Goal: Answer question/provide support: Share knowledge or assist other users

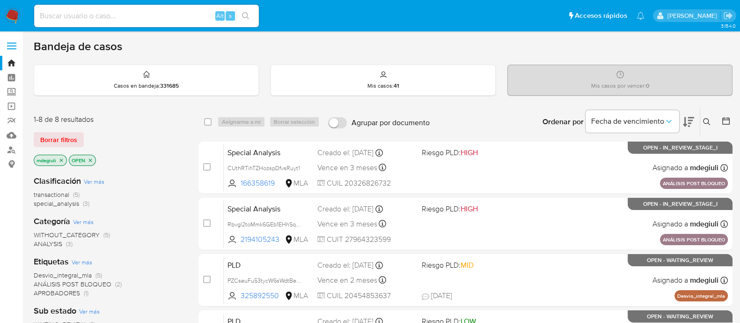
click at [151, 24] on div "Alt s" at bounding box center [146, 16] width 225 height 22
click at [151, 15] on input at bounding box center [146, 16] width 225 height 12
paste input "wjLw4U9IXn6ezxwnpaNzkD1y"
type input "wjLw4U9IXn6ezxwnpaNzkD1y"
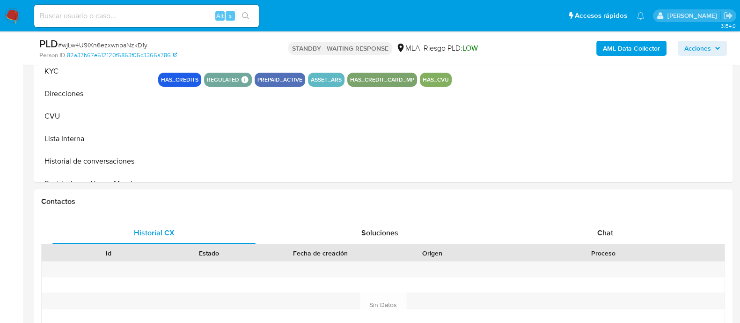
scroll to position [351, 0]
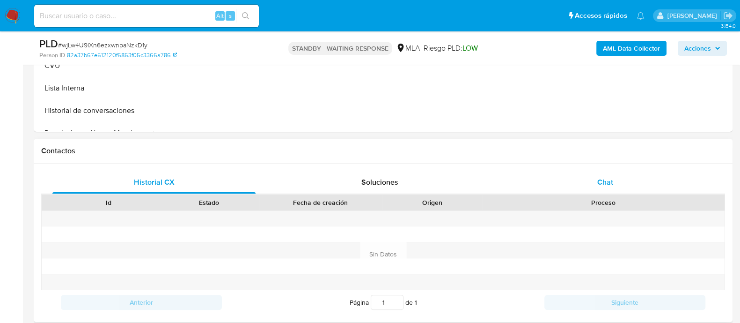
click at [564, 174] on div "Chat" at bounding box center [605, 182] width 203 height 22
select select "10"
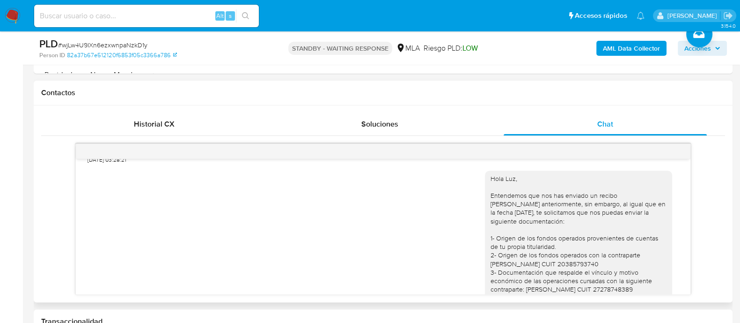
scroll to position [768, 0]
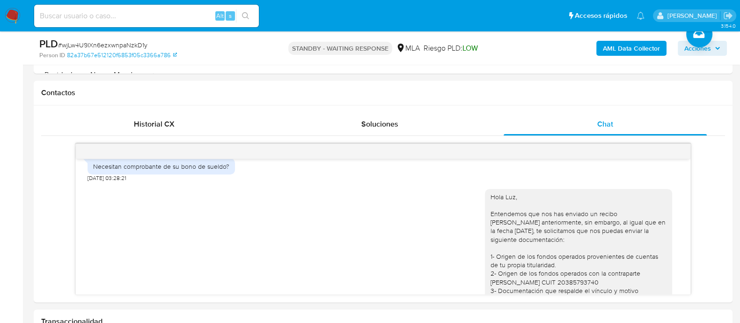
click at [169, 23] on div "Alt s" at bounding box center [146, 16] width 225 height 22
click at [169, 19] on input at bounding box center [146, 16] width 225 height 12
paste input "230560310"
type input "230560310"
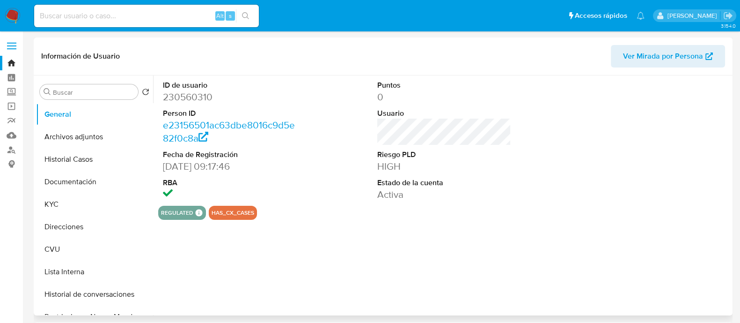
select select "10"
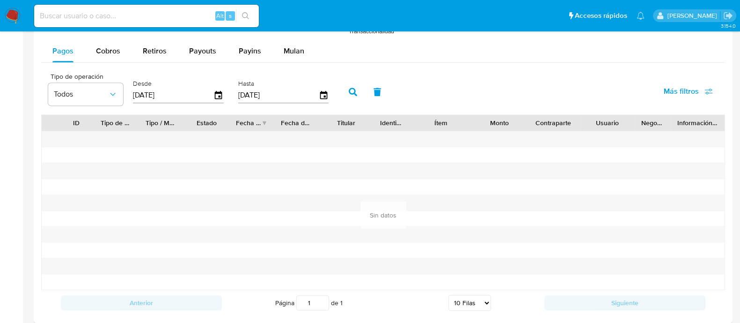
scroll to position [1134, 0]
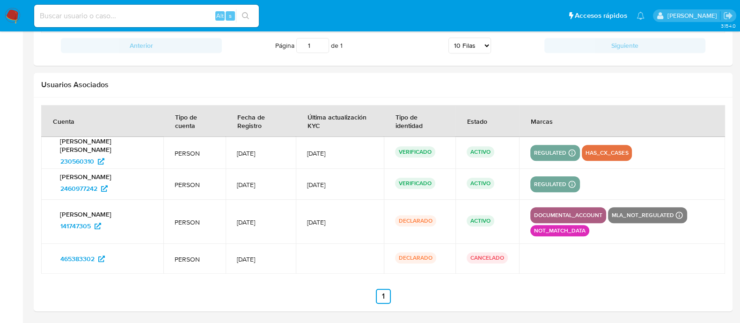
click at [112, 20] on input at bounding box center [146, 16] width 225 height 12
paste input "582024234"
type input "582024234"
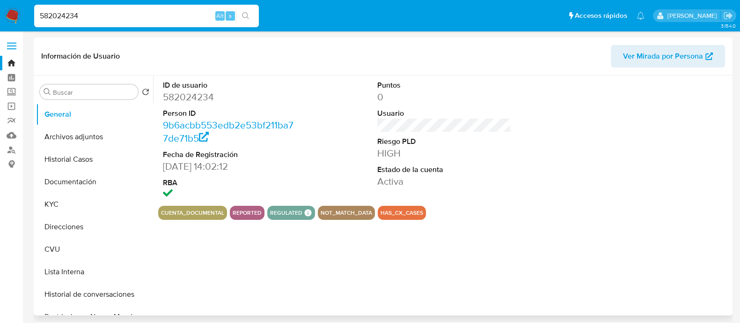
select select "10"
click at [70, 173] on button "Documentación" at bounding box center [91, 181] width 110 height 22
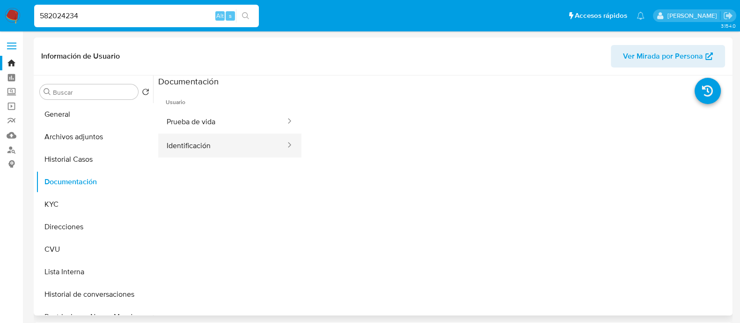
click at [198, 152] on button "Identificación" at bounding box center [222, 145] width 128 height 24
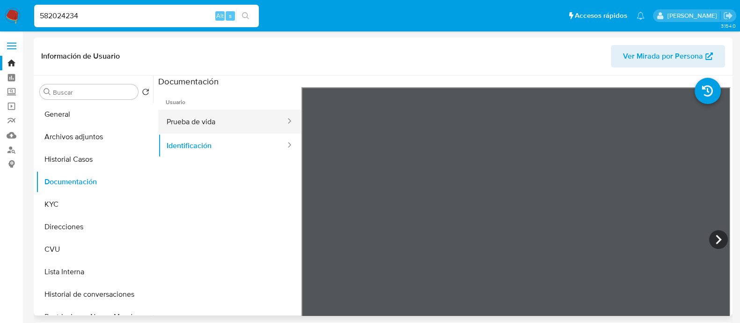
click at [227, 120] on button "Prueba de vida" at bounding box center [222, 122] width 128 height 24
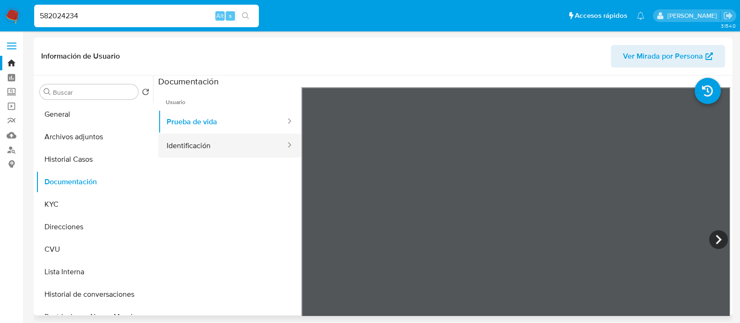
click at [186, 138] on button "Identificación" at bounding box center [222, 145] width 128 height 24
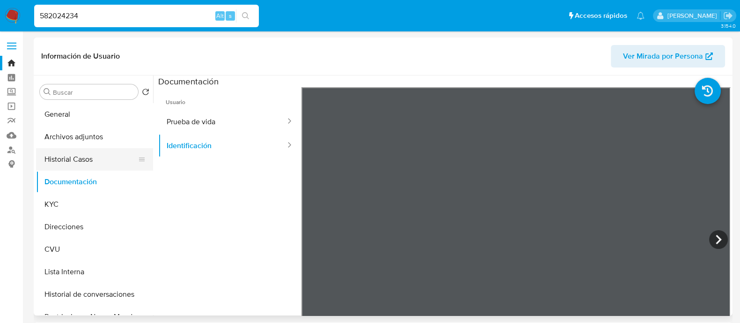
click at [73, 154] on button "Historial Casos" at bounding box center [91, 159] width 110 height 22
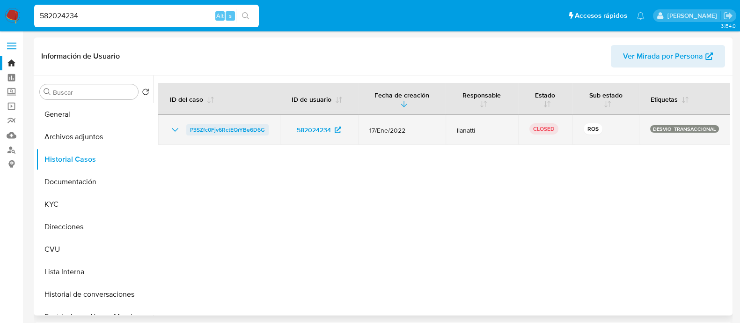
click at [209, 128] on span "P3SZfc0Fjv6RctEQrYBe6D6G" at bounding box center [227, 129] width 75 height 11
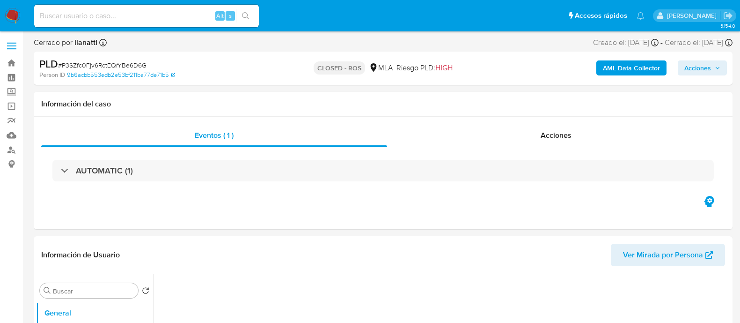
select select "10"
click at [535, 132] on div "Acciones" at bounding box center [556, 135] width 338 height 22
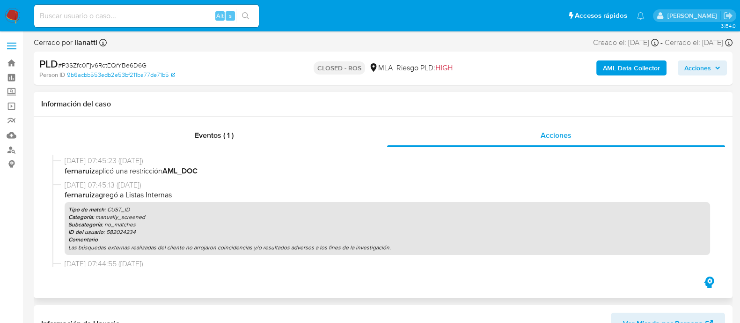
scroll to position [409, 0]
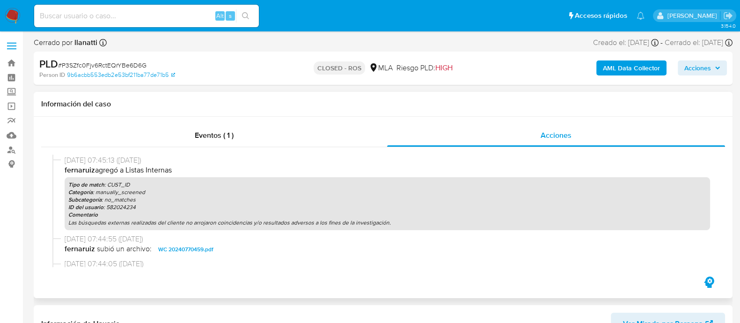
click at [191, 247] on span "WC 20240770459.pdf" at bounding box center [185, 248] width 55 height 11
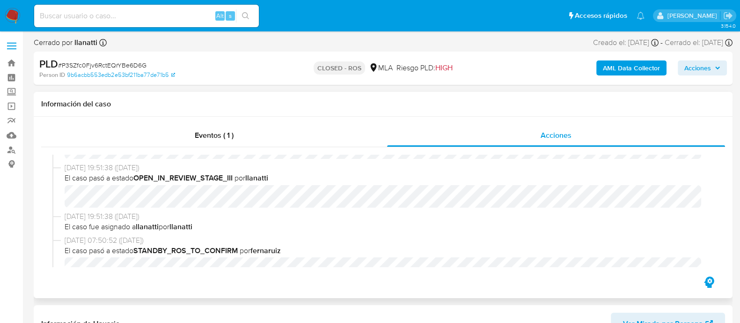
scroll to position [293, 0]
